Goal: Information Seeking & Learning: Learn about a topic

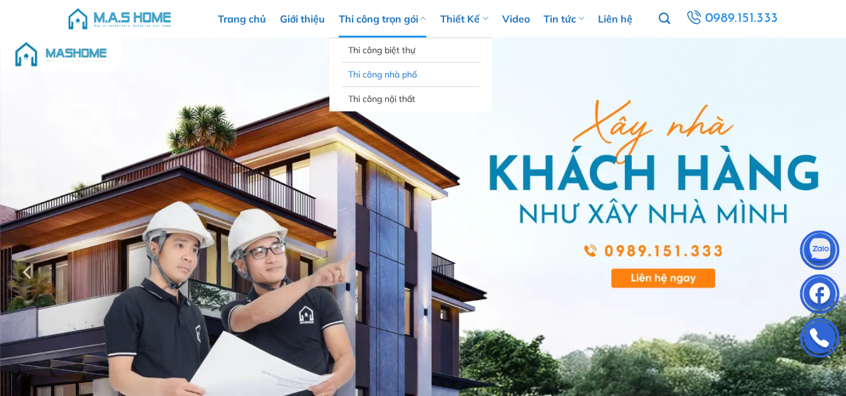
click at [386, 66] on link "Thi công nhà phố" at bounding box center [410, 75] width 125 height 24
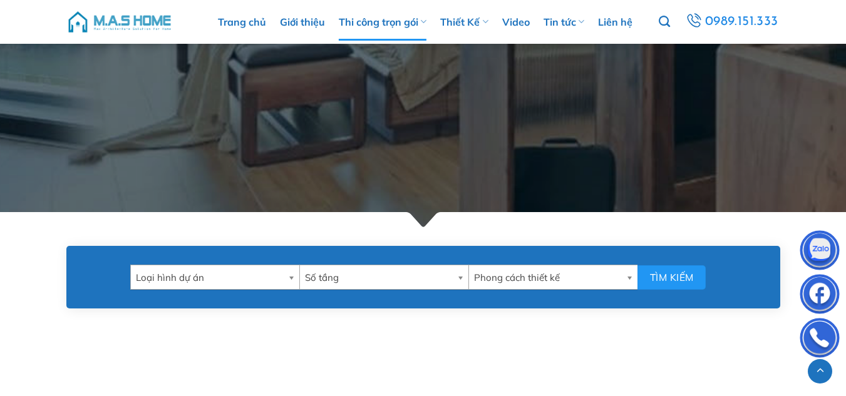
scroll to position [563, 0]
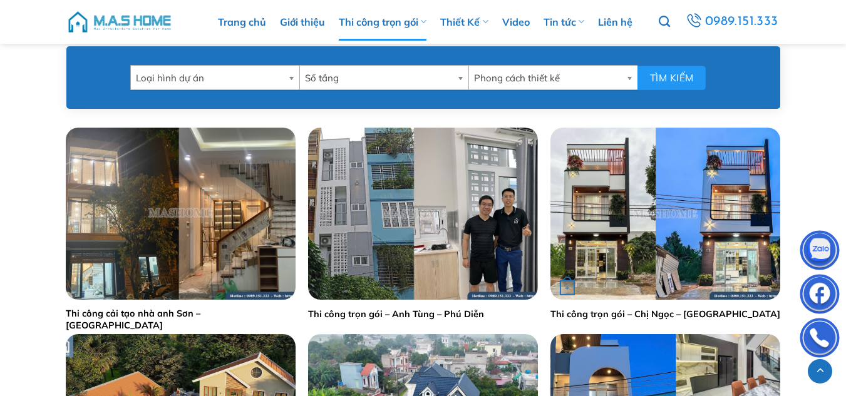
click at [599, 225] on img "Thi công trọn gói - Chị Ngọc - Thái Bình" at bounding box center [665, 214] width 230 height 172
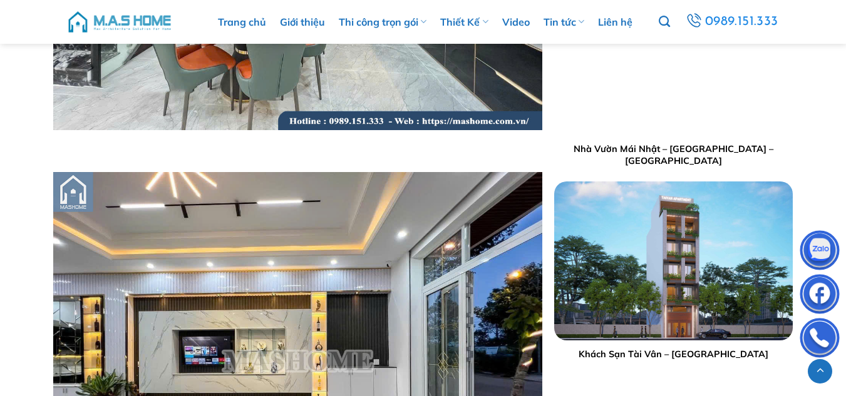
scroll to position [4570, 0]
